Goal: Task Accomplishment & Management: Manage account settings

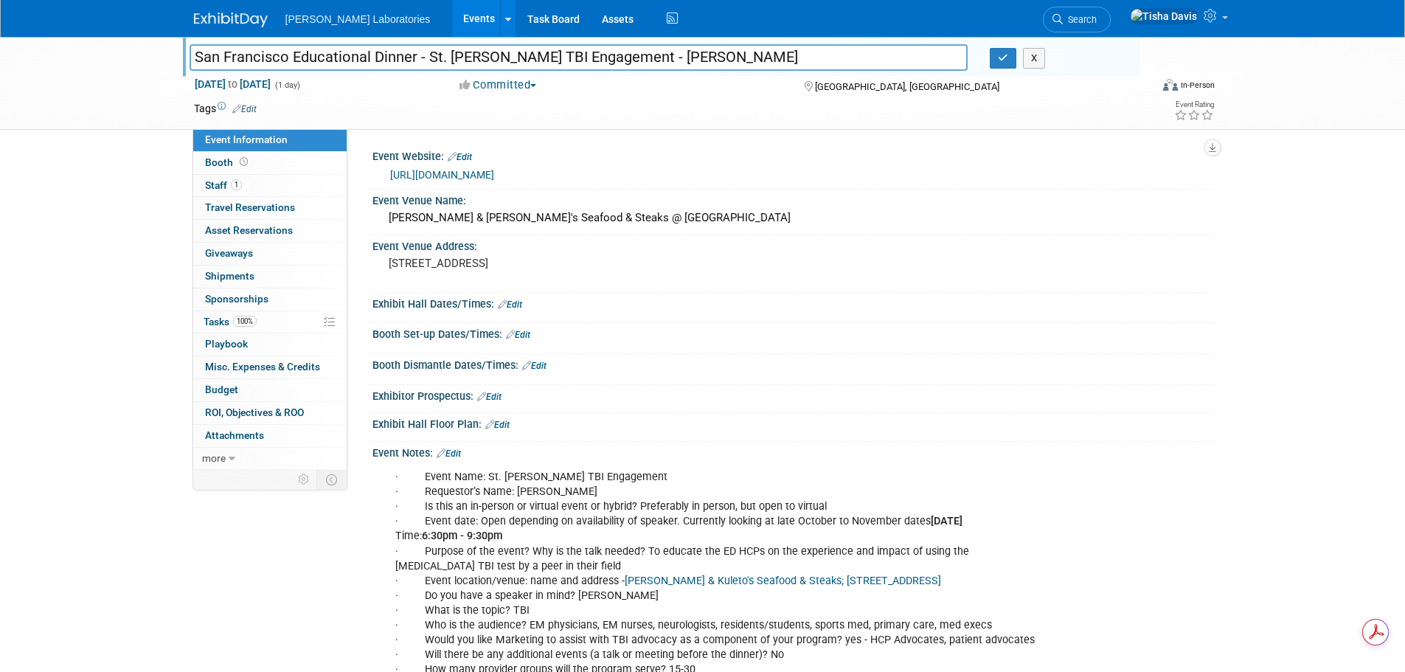
click at [452, 15] on link "Events" at bounding box center [479, 18] width 54 height 37
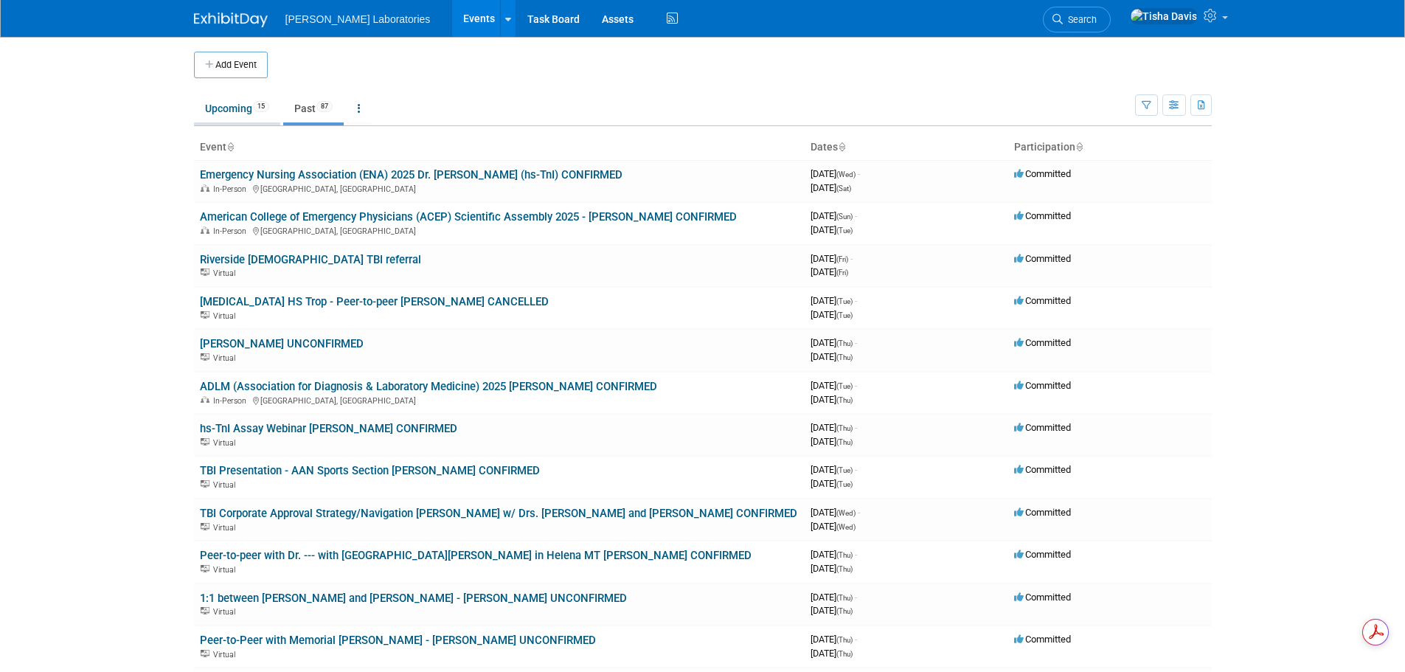
click at [222, 104] on link "Upcoming 15" at bounding box center [237, 108] width 86 height 28
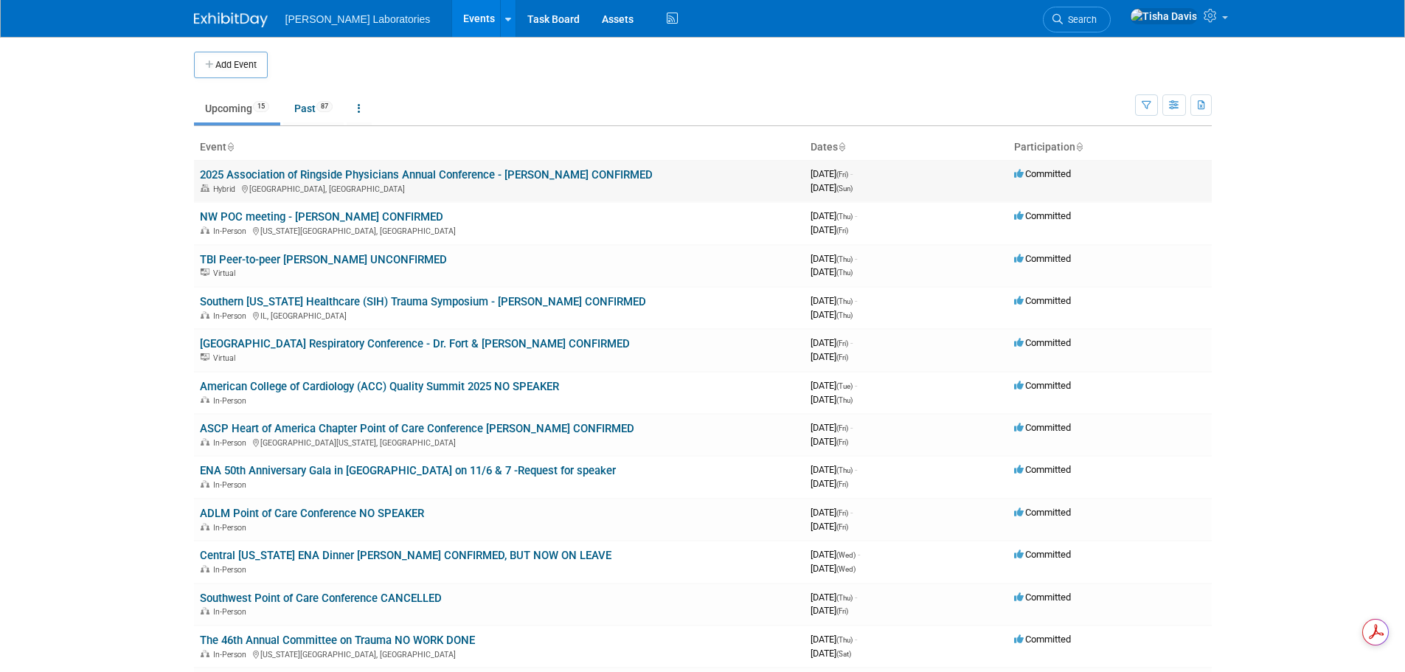
click at [326, 176] on link "2025 Association of Ringside Physicians Annual Conference - [PERSON_NAME] CONFI…" at bounding box center [426, 174] width 453 height 13
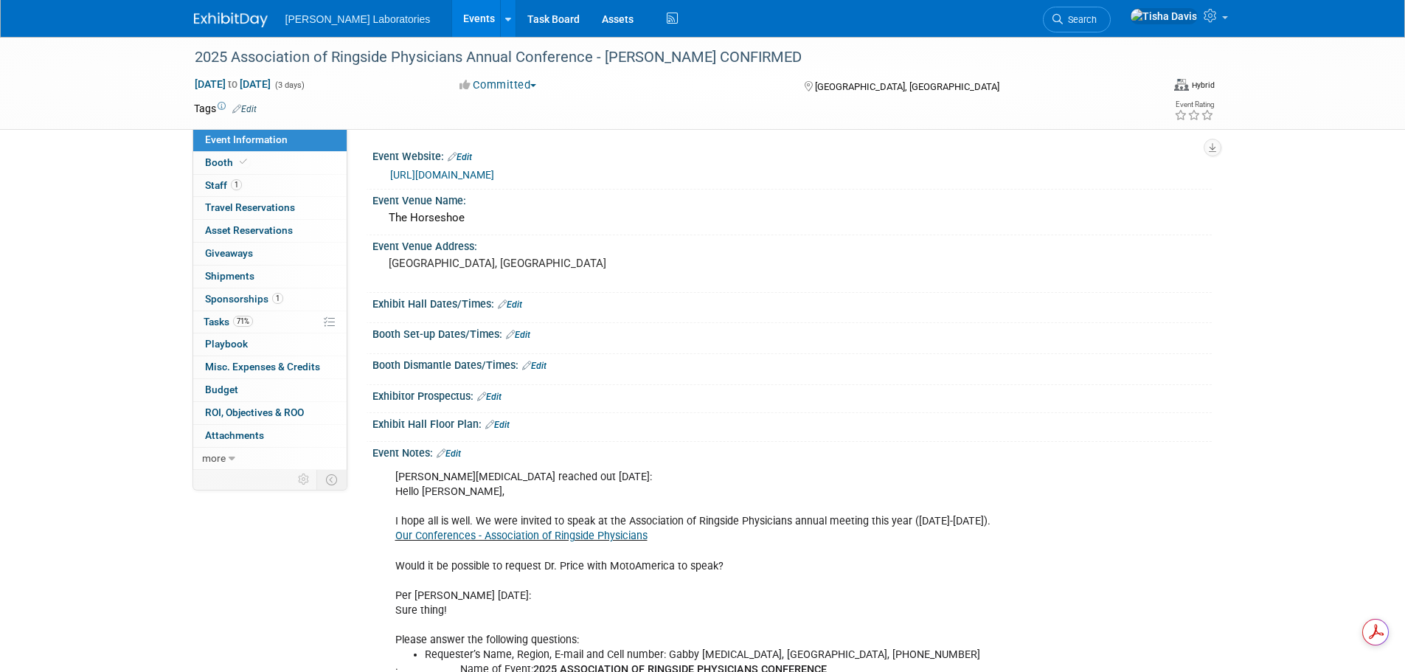
click at [461, 454] on link "Edit" at bounding box center [449, 453] width 24 height 10
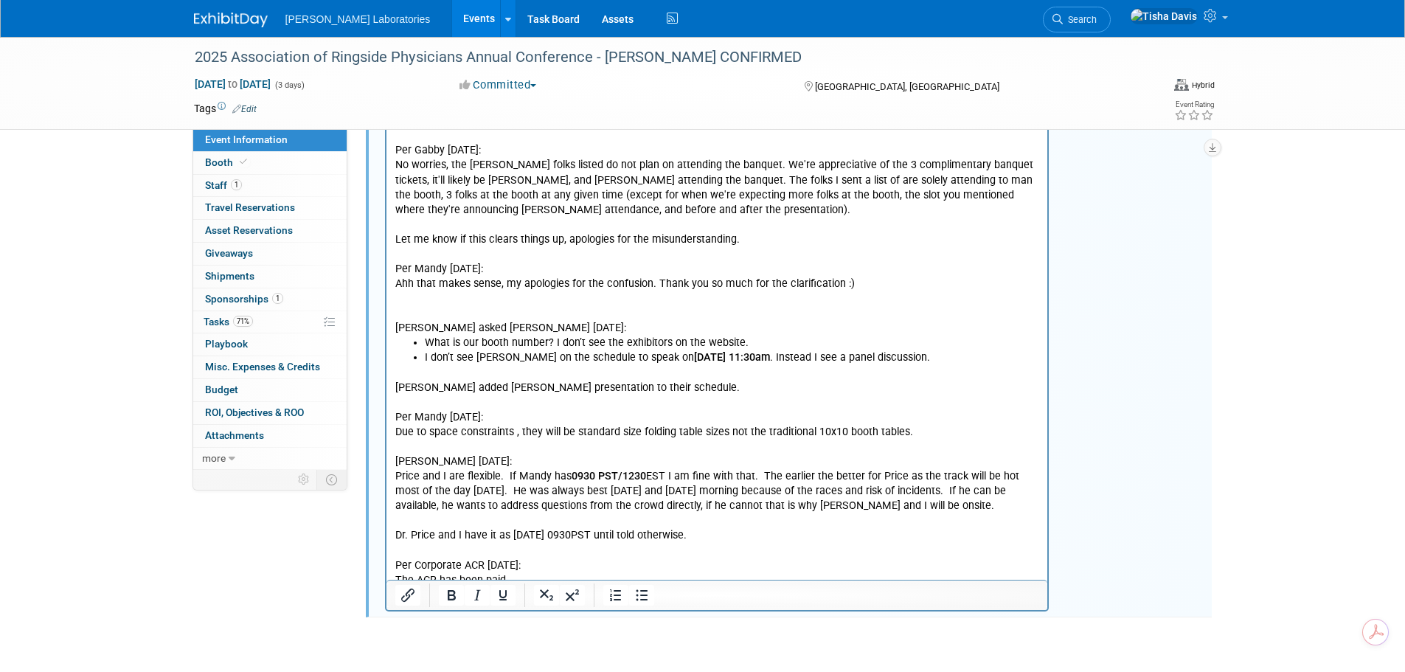
scroll to position [3719, 0]
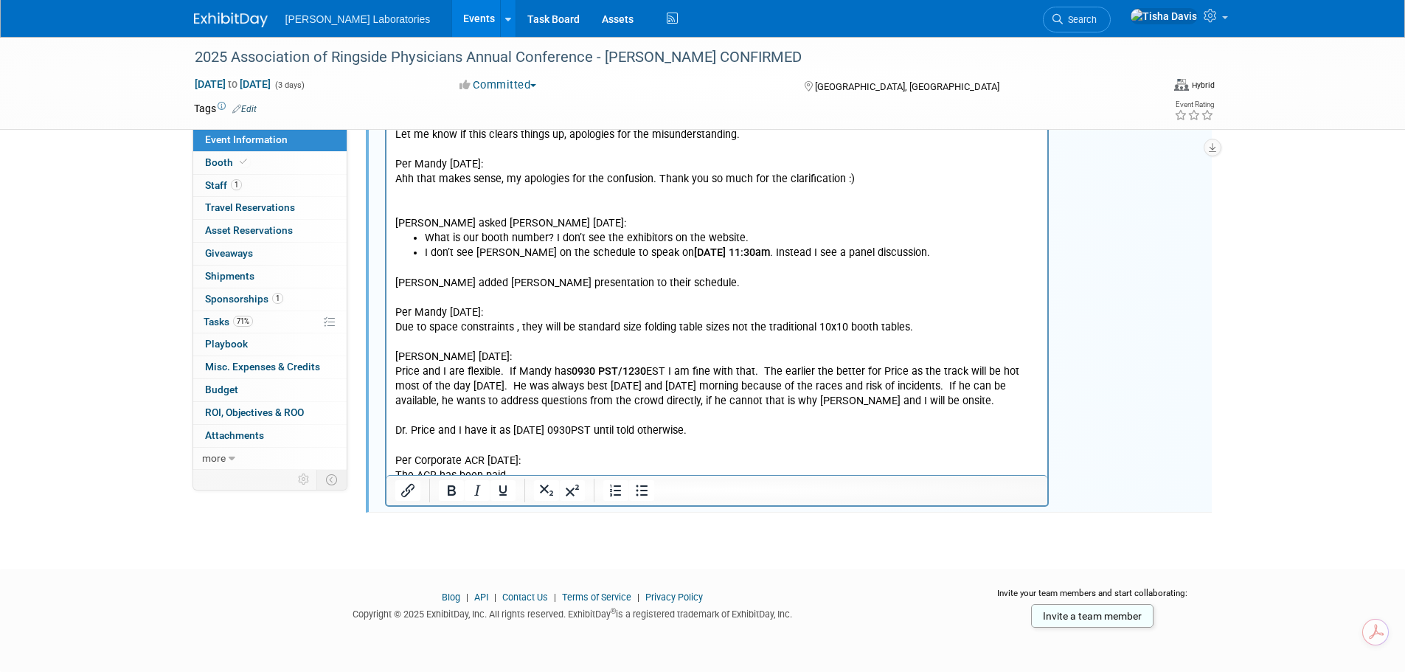
click at [597, 436] on p "[PERSON_NAME] added [PERSON_NAME] presentation to their schedule. Per Mandy [DA…" at bounding box center [717, 373] width 645 height 222
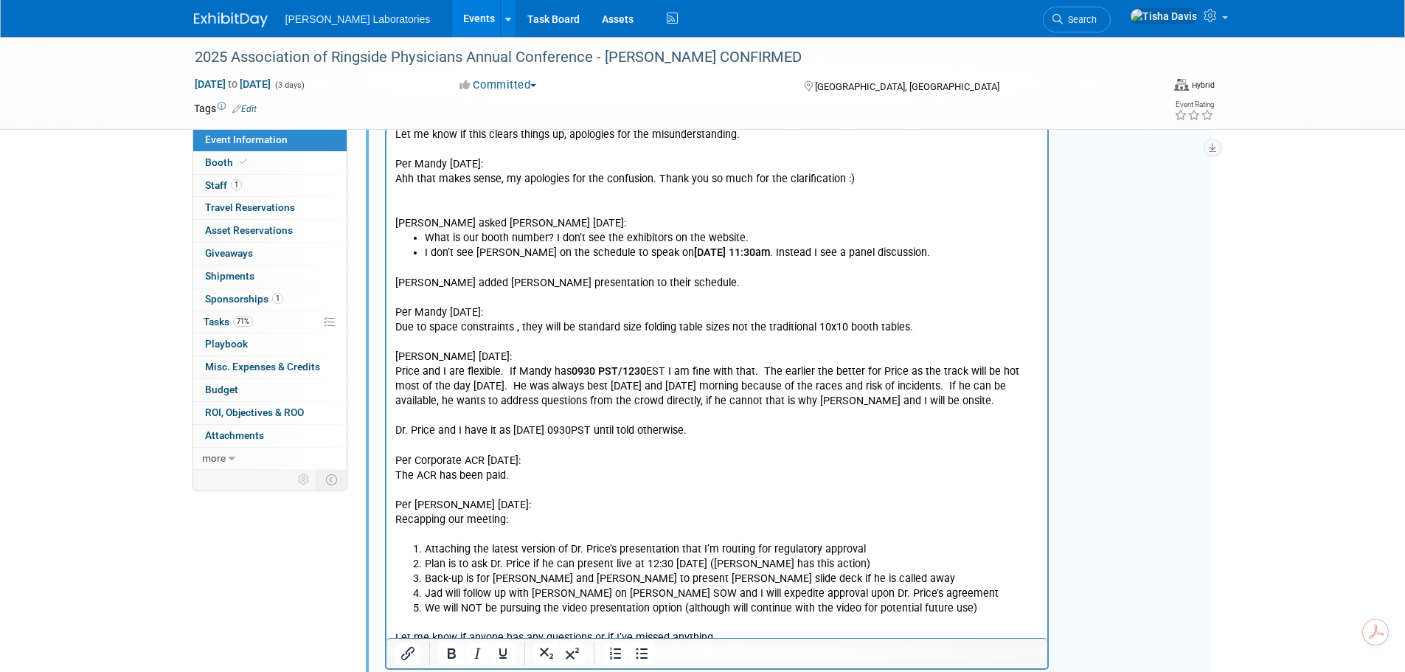
click at [735, 631] on p "Let me know if anyone has any questions or if I’ve missed anything." at bounding box center [717, 638] width 645 height 15
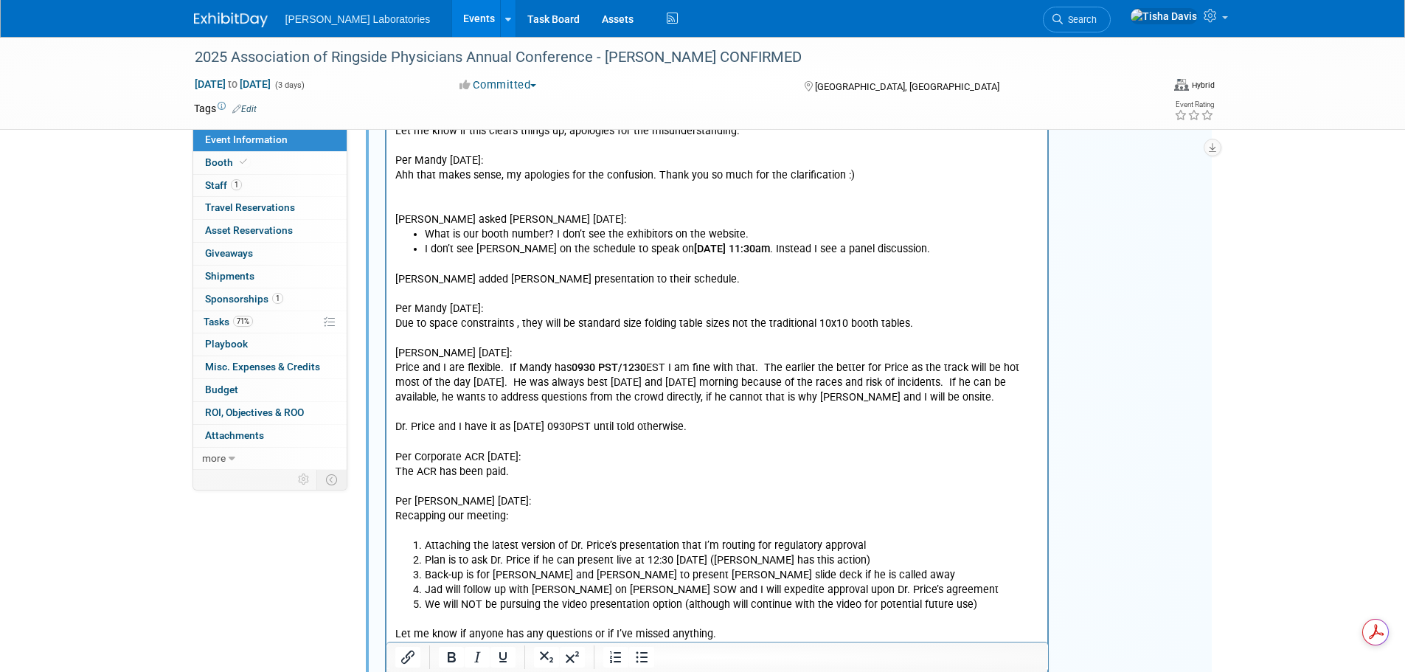
click at [492, 671] on p "Rich Text Area. Press ALT-0 for help." at bounding box center [717, 680] width 645 height 15
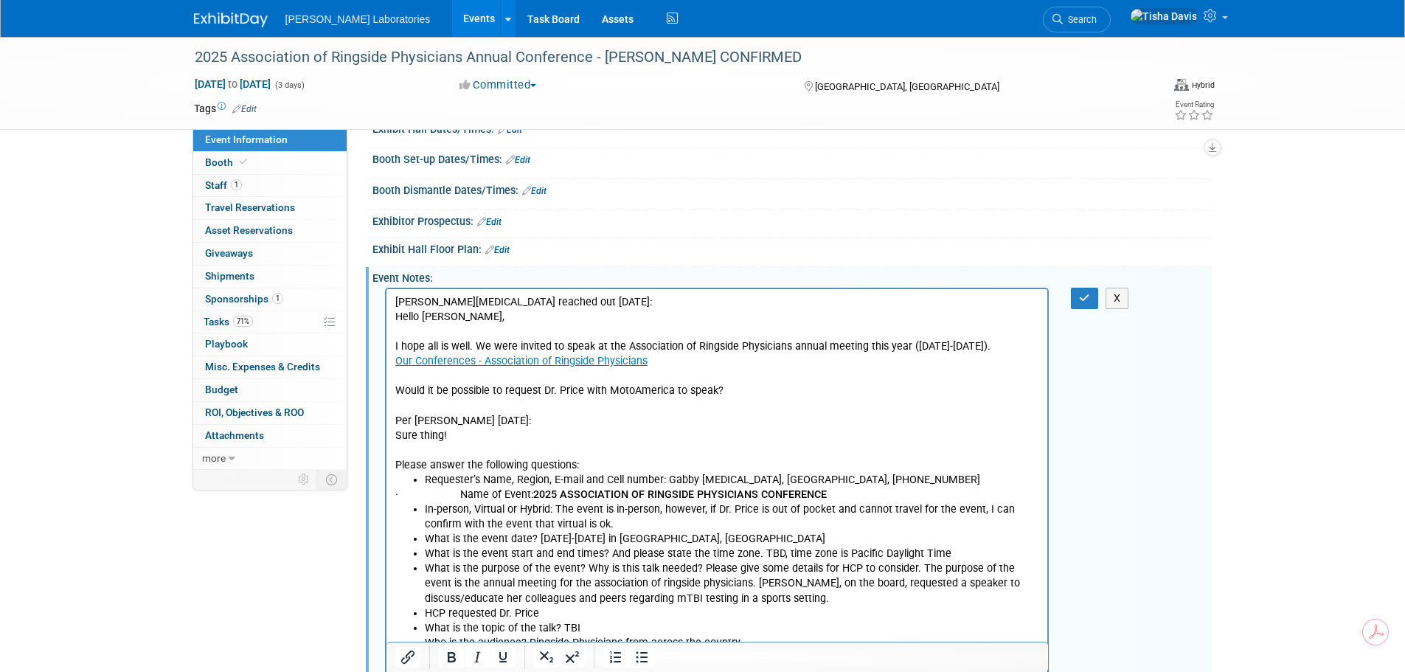
scroll to position [35, 0]
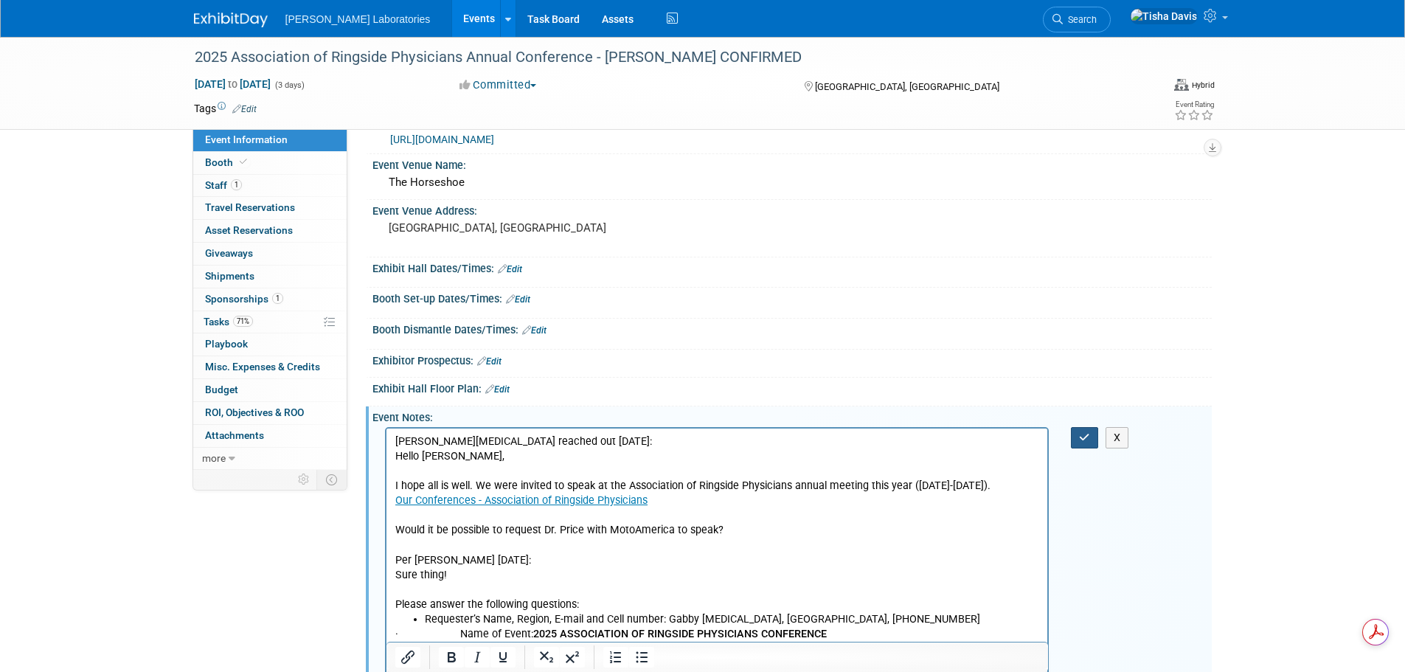
click at [1078, 436] on button "button" at bounding box center [1084, 437] width 27 height 21
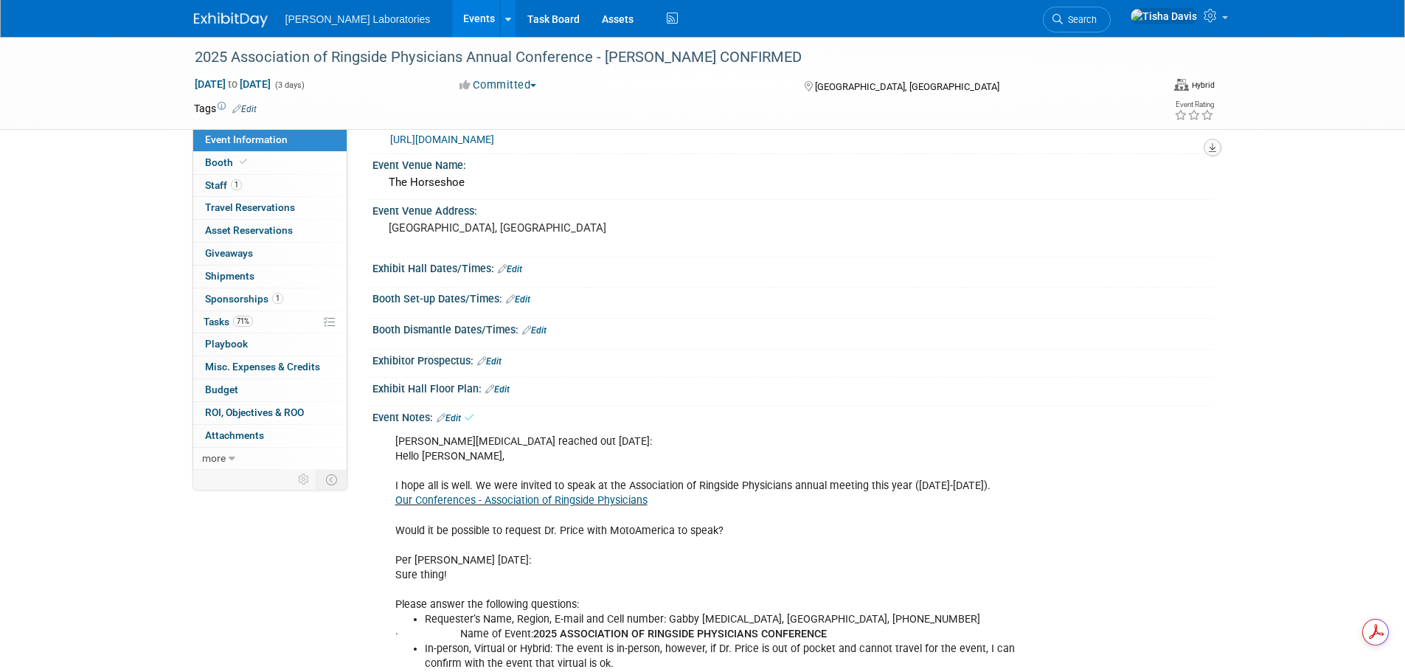
click at [1214, 148] on icon "button" at bounding box center [1212, 148] width 7 height 10
